Goal: Task Accomplishment & Management: Use online tool/utility

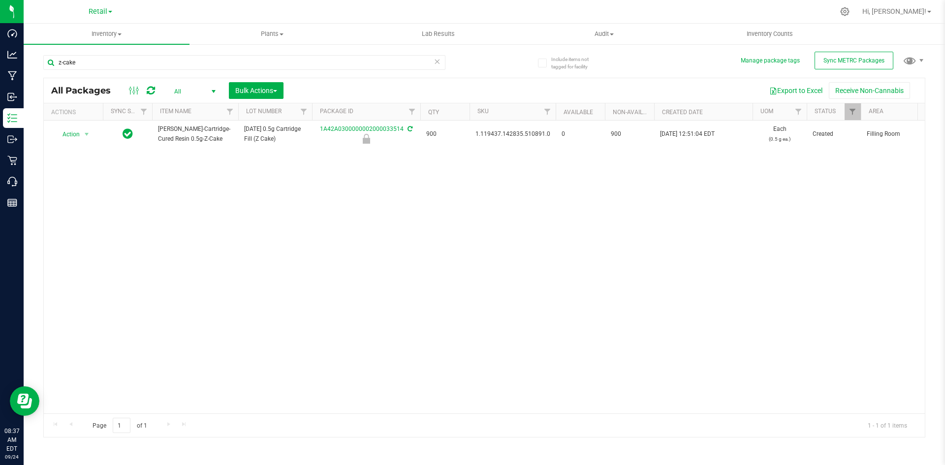
click at [768, 261] on div "Action Action Edit attributes Global inventory Locate package Package audit log…" at bounding box center [484, 267] width 881 height 293
click at [148, 91] on icon at bounding box center [151, 91] width 8 height 10
click at [119, 36] on span "Inventory" at bounding box center [107, 34] width 166 height 9
click at [113, 77] on li "Waste log" at bounding box center [107, 83] width 166 height 12
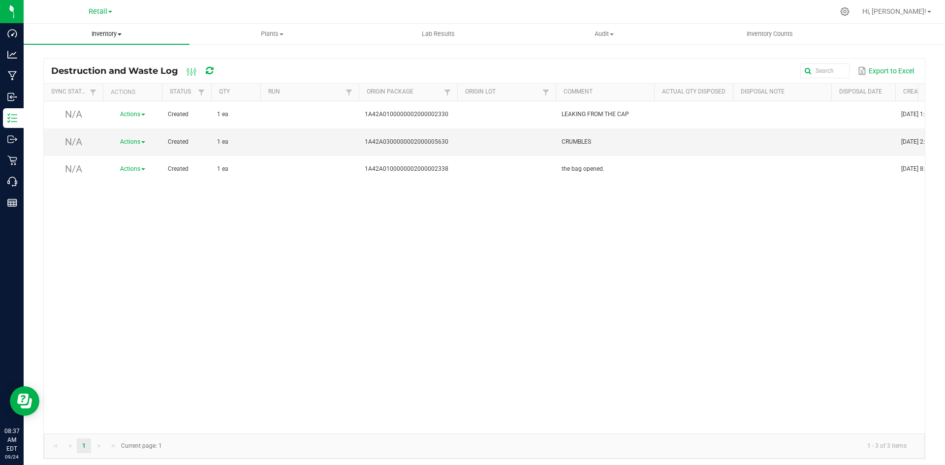
click at [113, 35] on span "Inventory" at bounding box center [107, 34] width 166 height 9
click at [97, 73] on li "All inventory" at bounding box center [107, 71] width 166 height 12
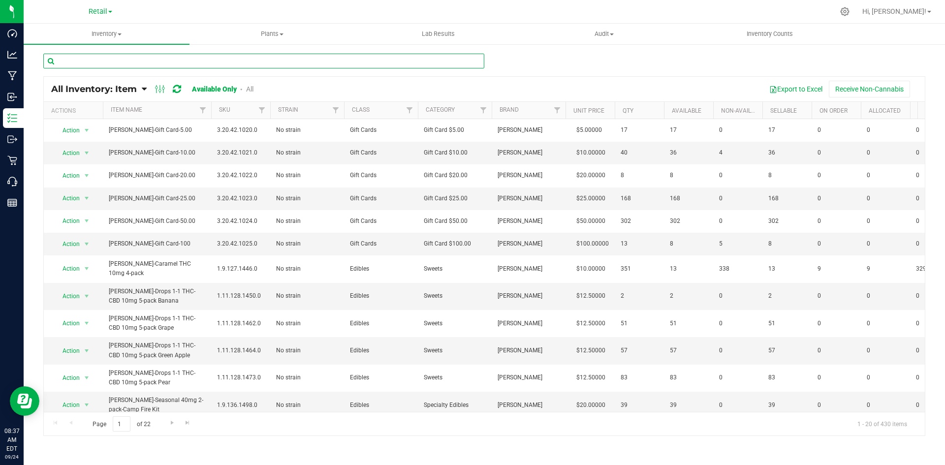
click at [155, 63] on input "text" at bounding box center [263, 61] width 441 height 15
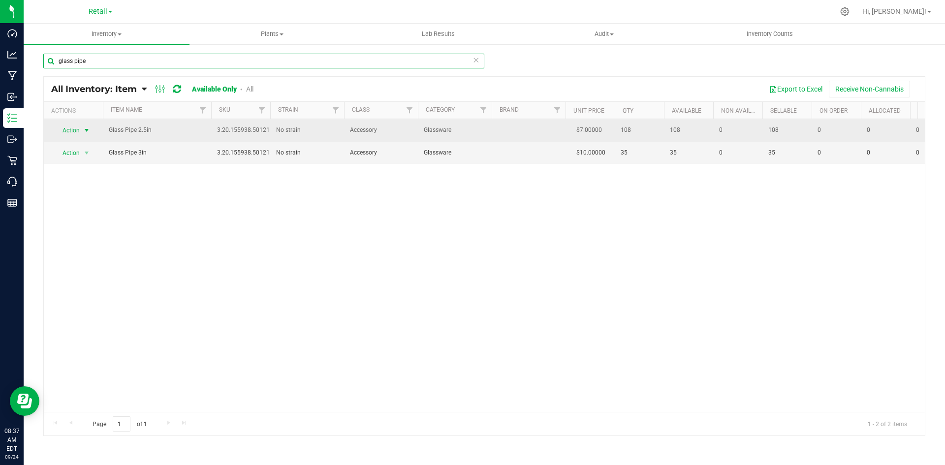
type input "glass pipe"
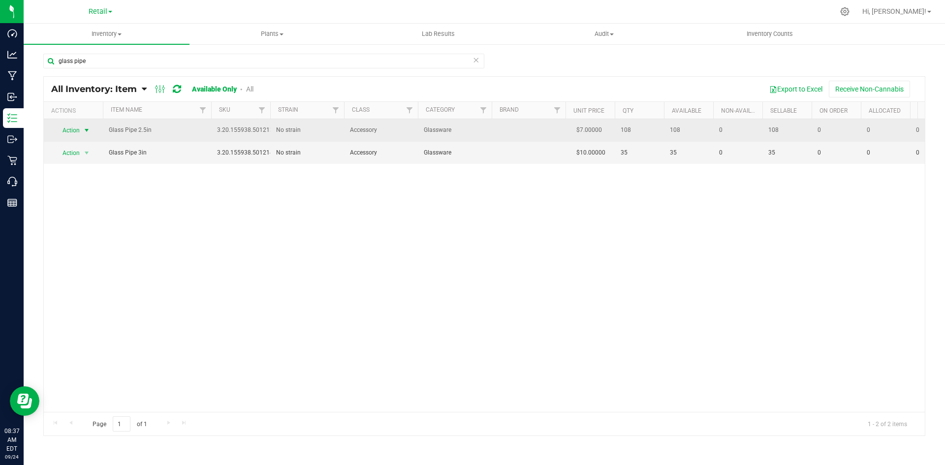
click at [82, 130] on span "select" at bounding box center [87, 131] width 12 height 14
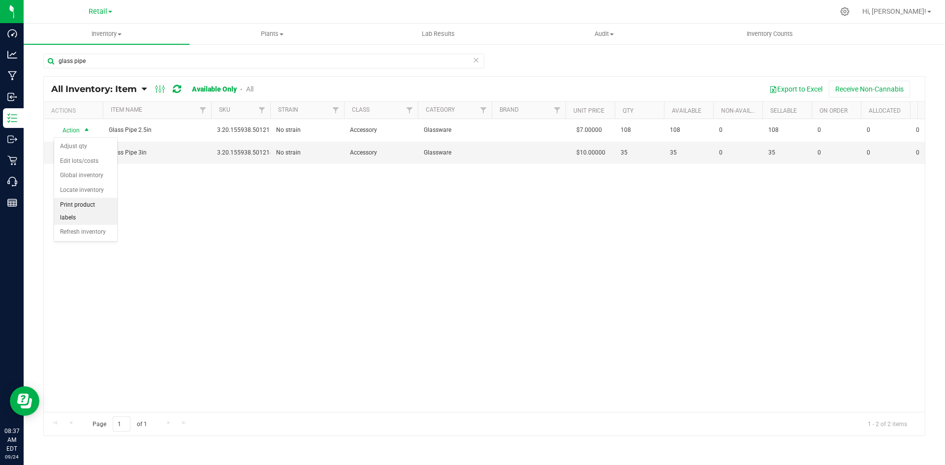
click at [91, 200] on li "Print product labels" at bounding box center [85, 211] width 63 height 27
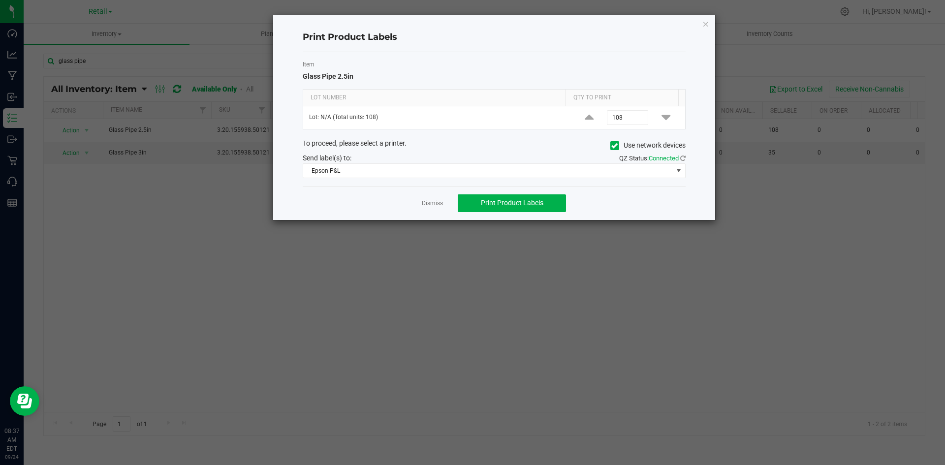
click at [613, 146] on icon at bounding box center [614, 146] width 6 height 0
click at [0, 0] on input "Use network devices" at bounding box center [0, 0] width 0 height 0
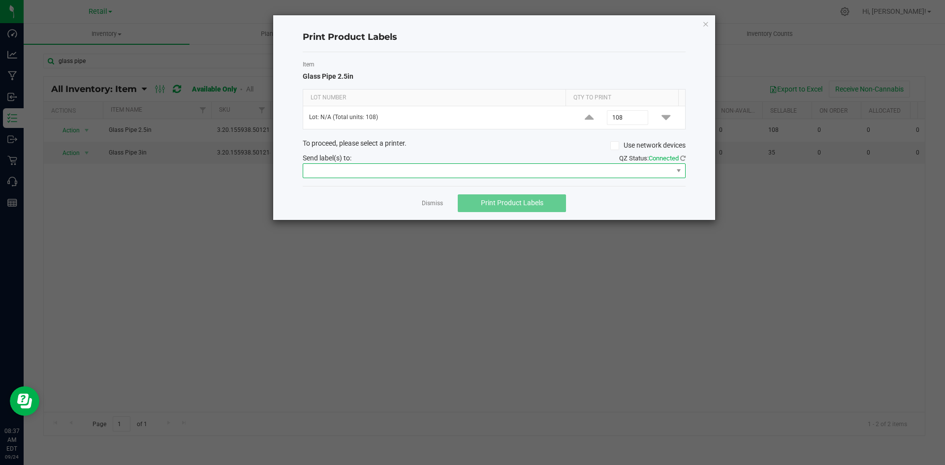
drag, startPoint x: 583, startPoint y: 166, endPoint x: 579, endPoint y: 170, distance: 6.3
click at [583, 166] on span at bounding box center [488, 171] width 370 height 14
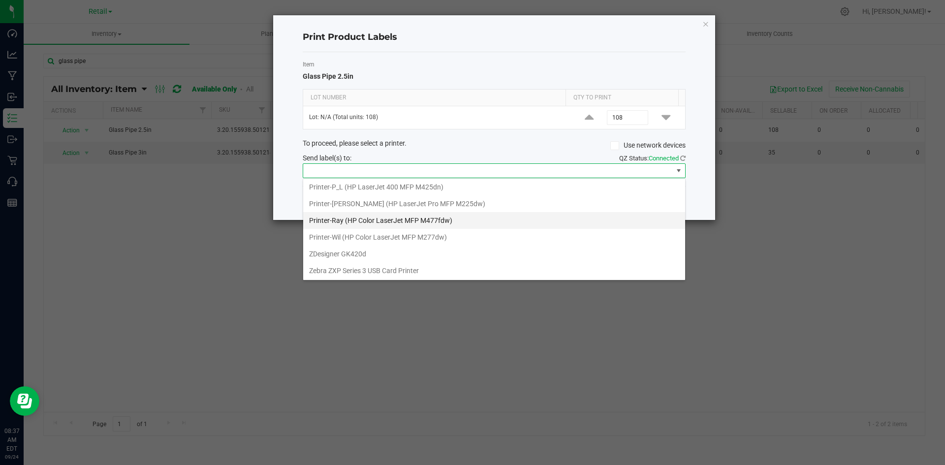
scroll to position [286, 0]
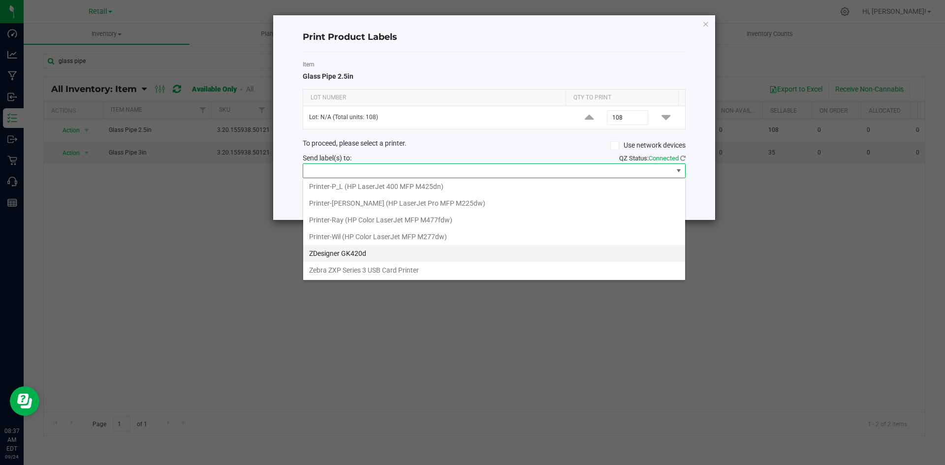
click at [397, 257] on GK420d "ZDesigner GK420d" at bounding box center [494, 253] width 382 height 17
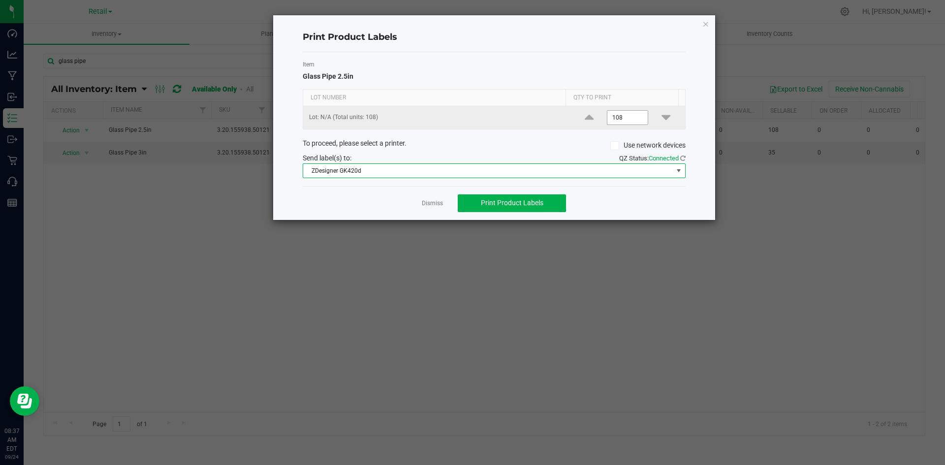
click at [624, 121] on input "108" at bounding box center [627, 118] width 40 height 14
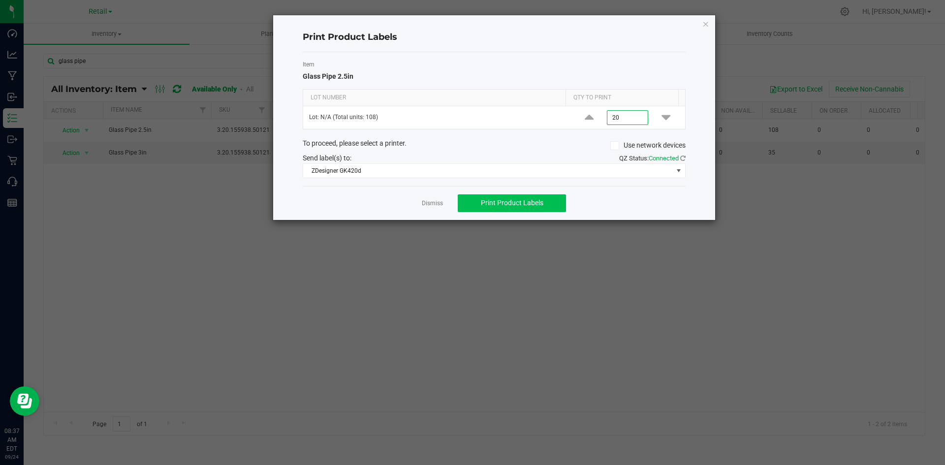
type input "20"
click at [506, 201] on span "Print Product Labels" at bounding box center [512, 203] width 63 height 8
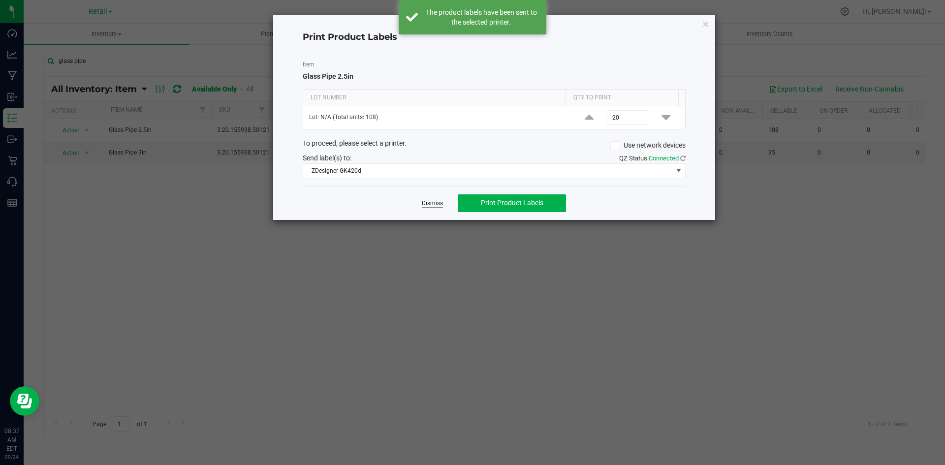
click at [440, 202] on link "Dismiss" at bounding box center [432, 203] width 21 height 8
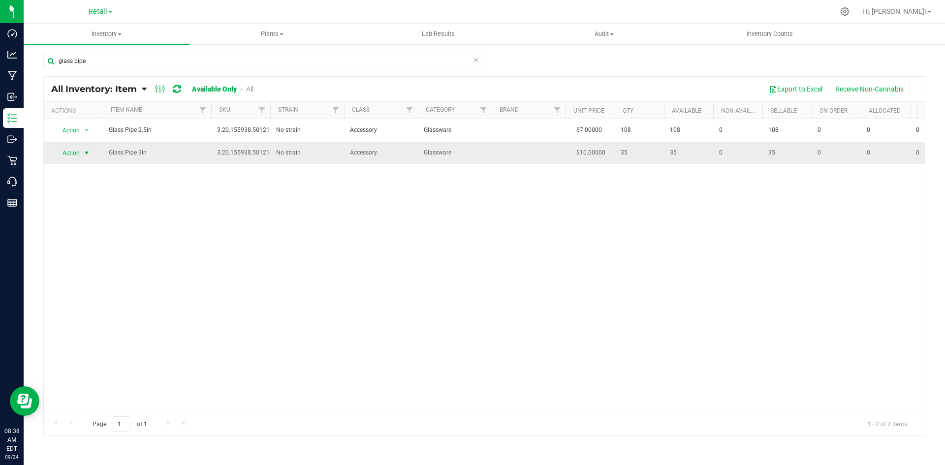
click at [66, 154] on span "Action" at bounding box center [67, 153] width 27 height 14
click at [88, 225] on li "Print product labels" at bounding box center [85, 233] width 63 height 27
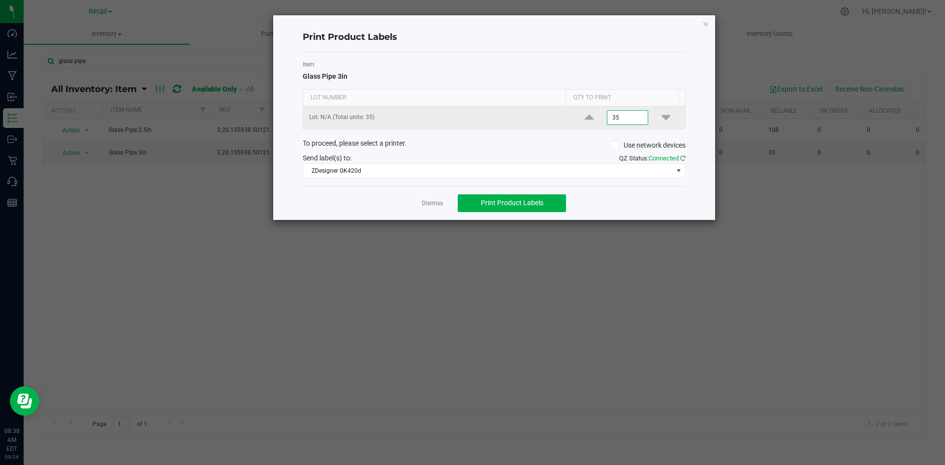
click at [629, 119] on input "35" at bounding box center [627, 118] width 40 height 14
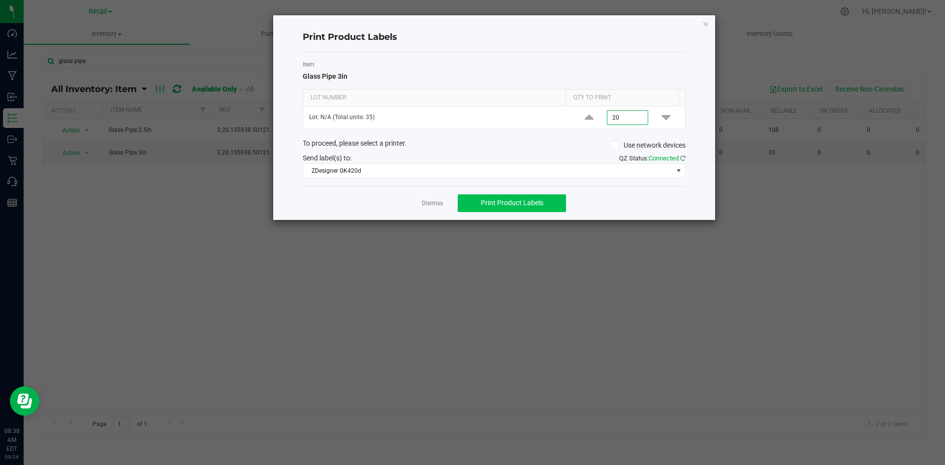
type input "20"
click at [532, 203] on span "Print Product Labels" at bounding box center [512, 203] width 63 height 8
